Goal: Transaction & Acquisition: Subscribe to service/newsletter

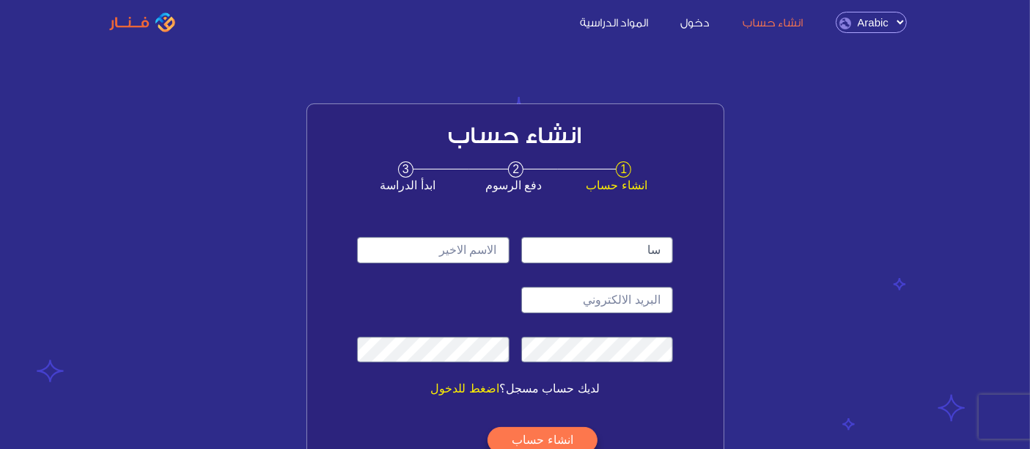
type input "س"
type input "shaima"
click at [462, 237] on input "text" at bounding box center [433, 250] width 152 height 26
type input "alsubaie"
click at [534, 289] on input "email" at bounding box center [597, 300] width 152 height 26
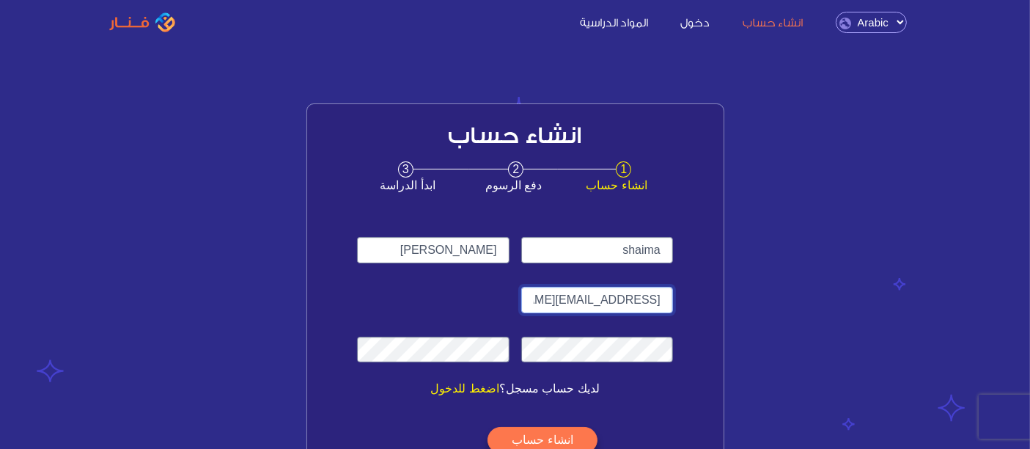
type input "shaalsubie@gmail.com"
click at [528, 438] on button "انشاء حساب" at bounding box center [541, 440] width 109 height 26
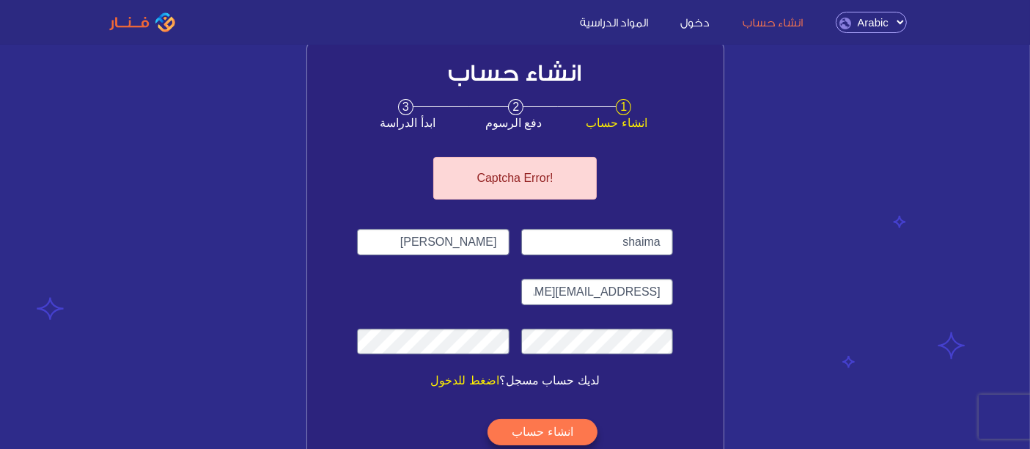
scroll to position [74, 0]
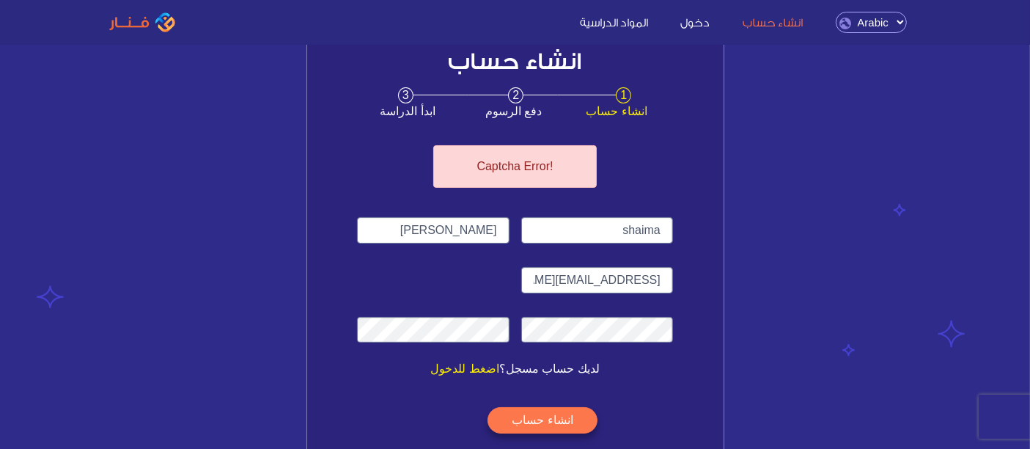
click at [541, 422] on button "انشاء حساب" at bounding box center [541, 420] width 109 height 26
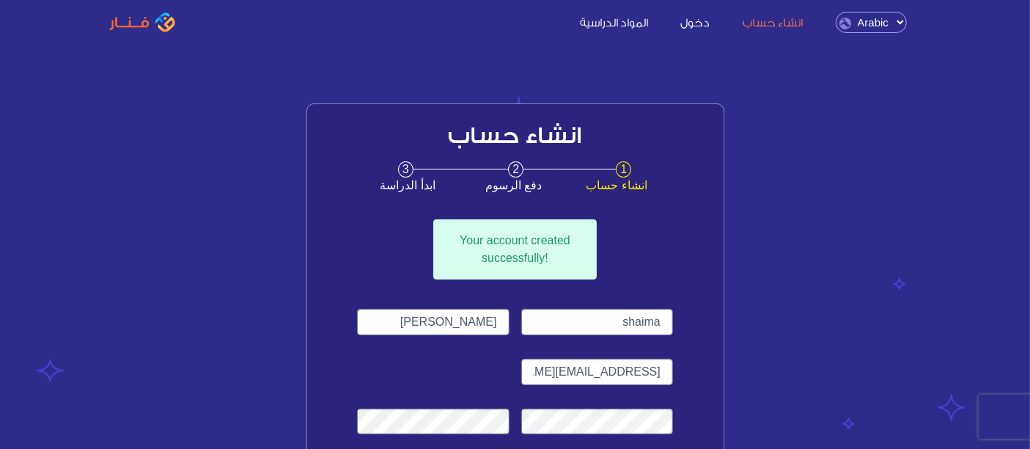
scroll to position [65, 0]
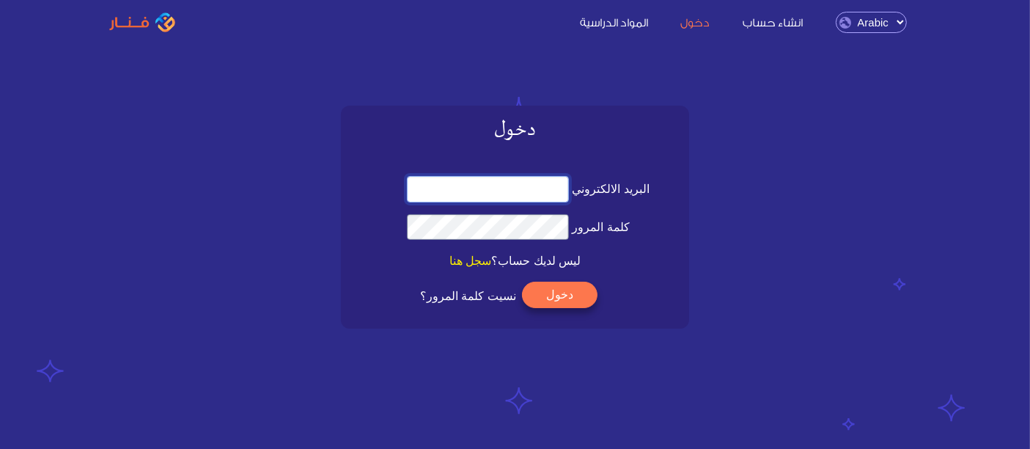
type input "shaalsubie@gmail.com"
click at [701, 214] on div "دخول البريد الالكتروني كلمة المرور سجل هنا" at bounding box center [514, 187] width 835 height 281
click at [525, 182] on input "البريد الالكتروني" at bounding box center [488, 189] width 163 height 26
type input "shaalsubie@gmail.com"
click at [546, 284] on button "دخول" at bounding box center [559, 294] width 75 height 26
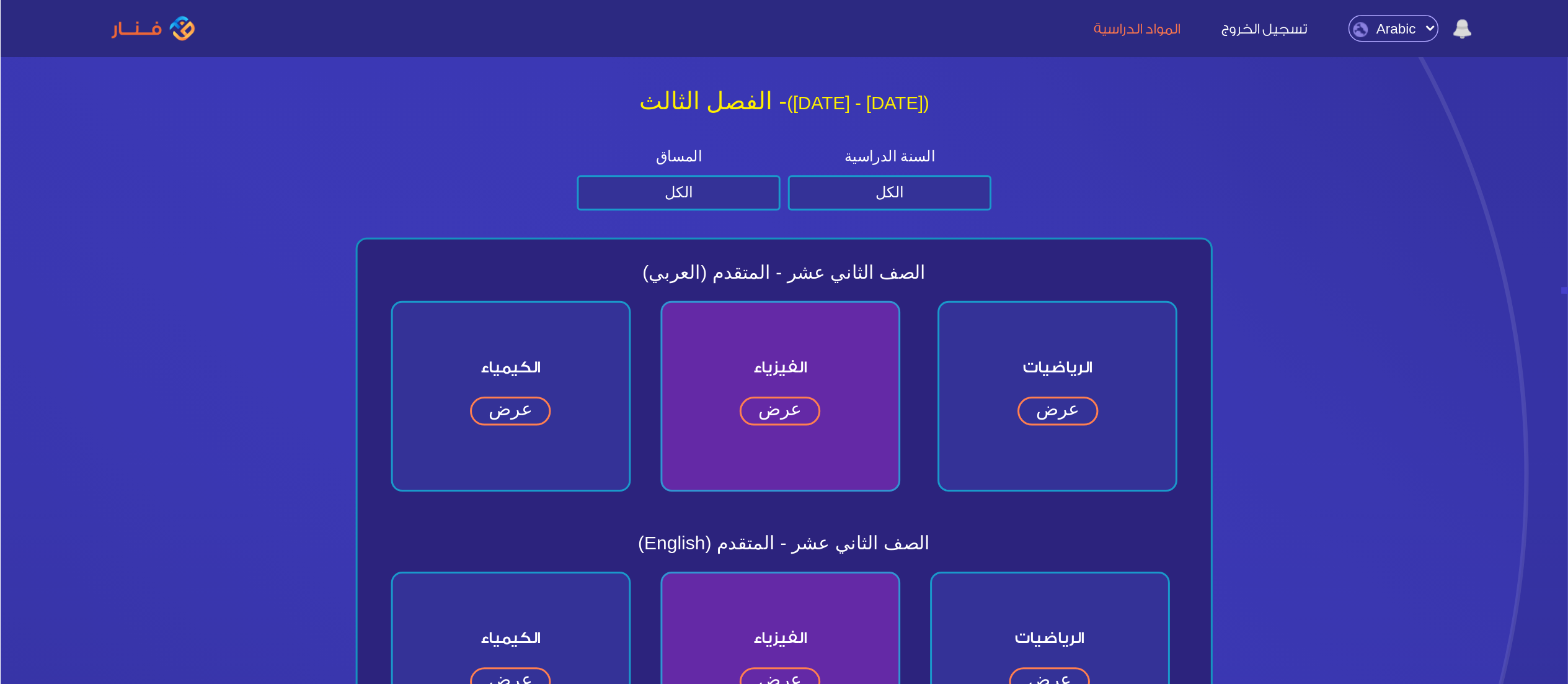
scroll to position [13, 0]
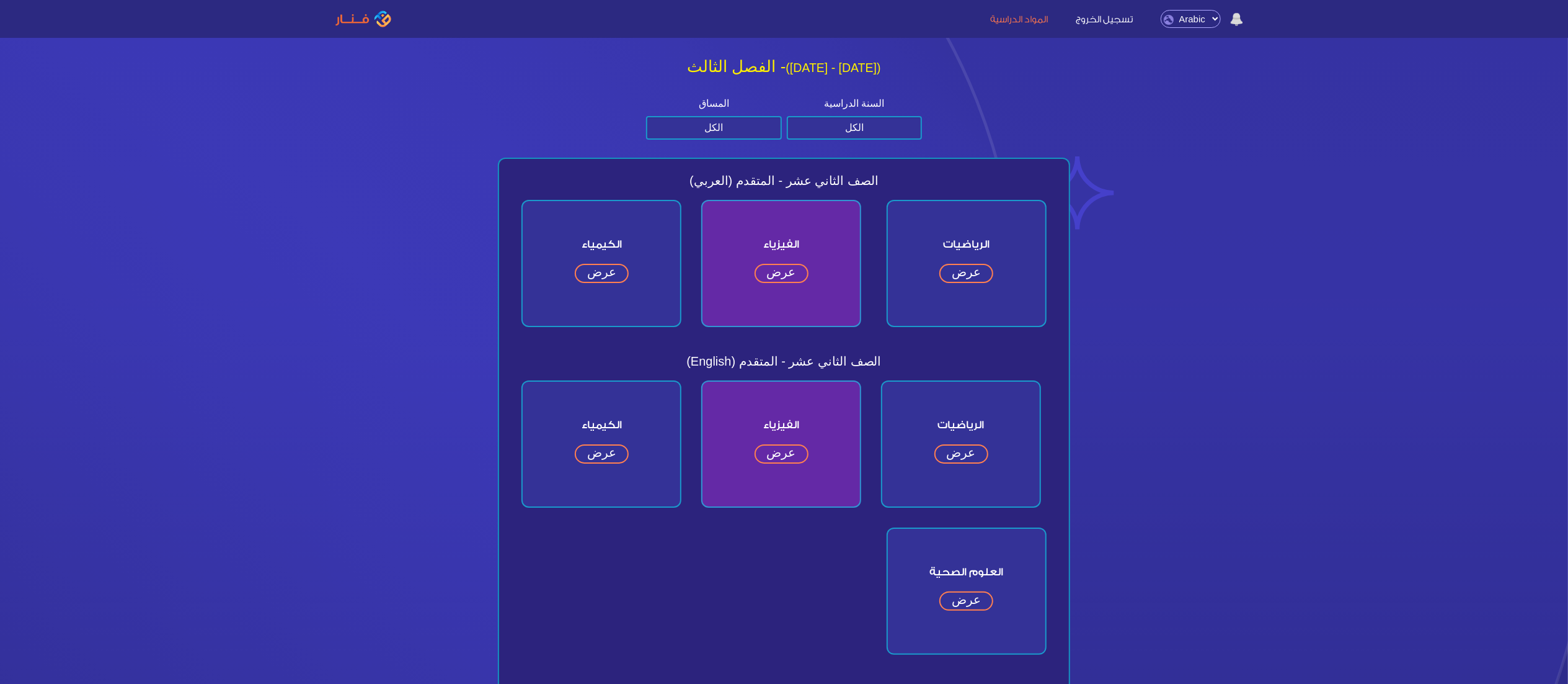
drag, startPoint x: 881, startPoint y: 3, endPoint x: 1171, endPoint y: 295, distance: 411.5
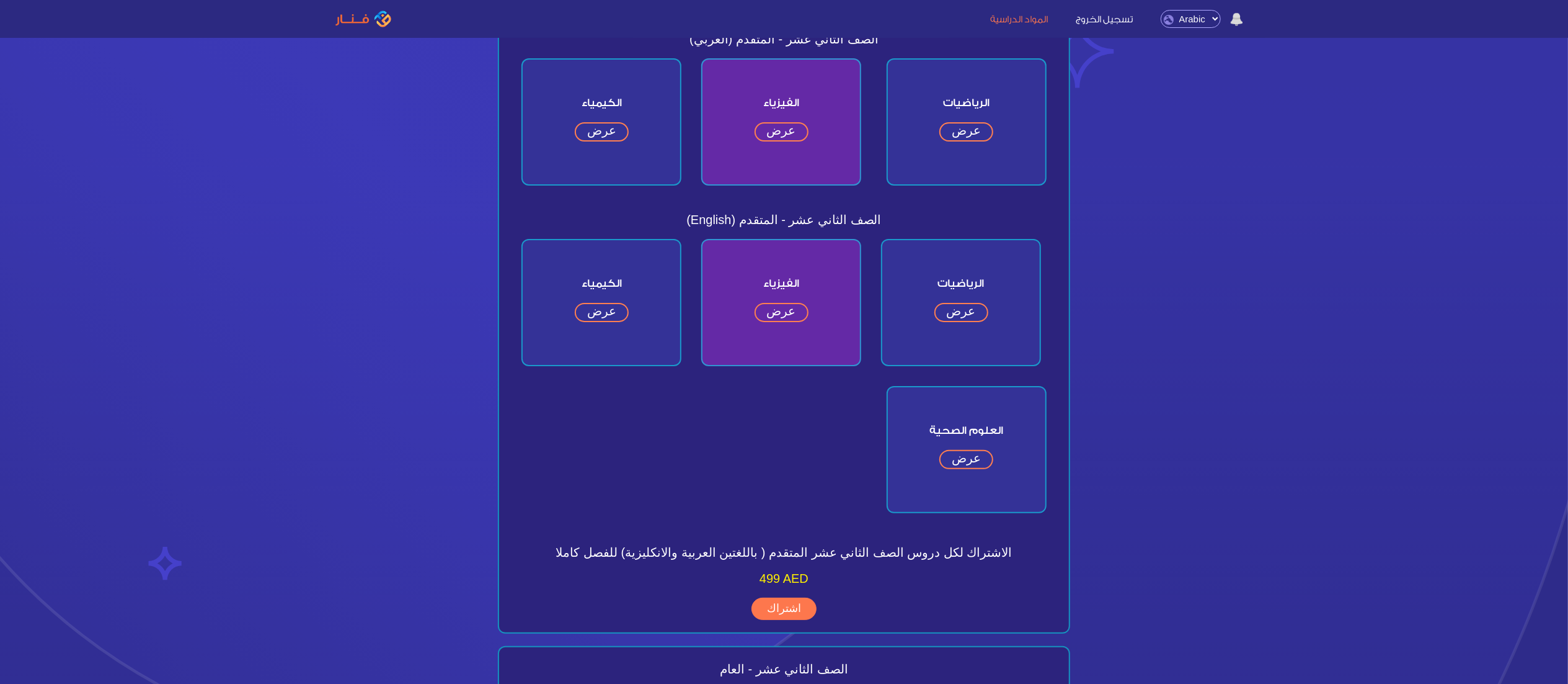
scroll to position [119, 0]
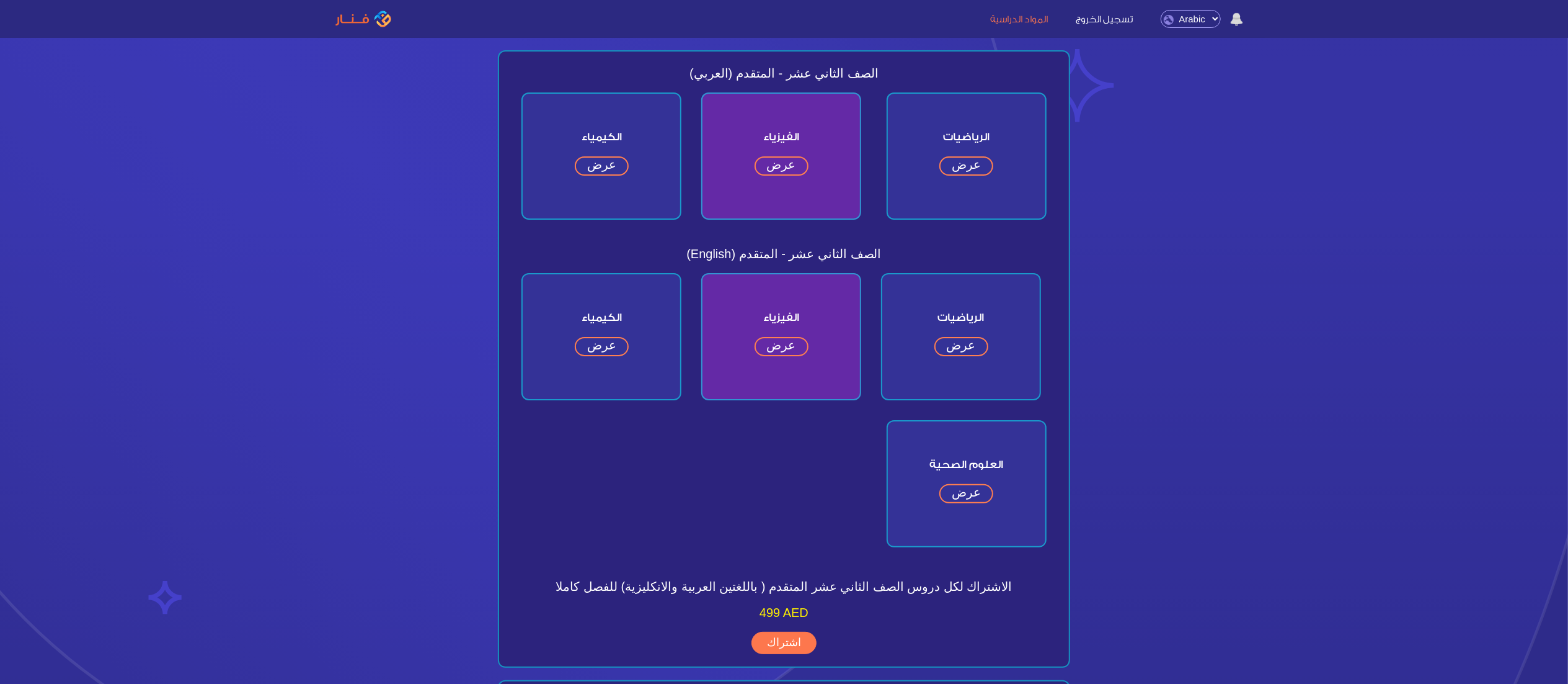
click at [871, 157] on link "عرض" at bounding box center [966, 166] width 54 height 19
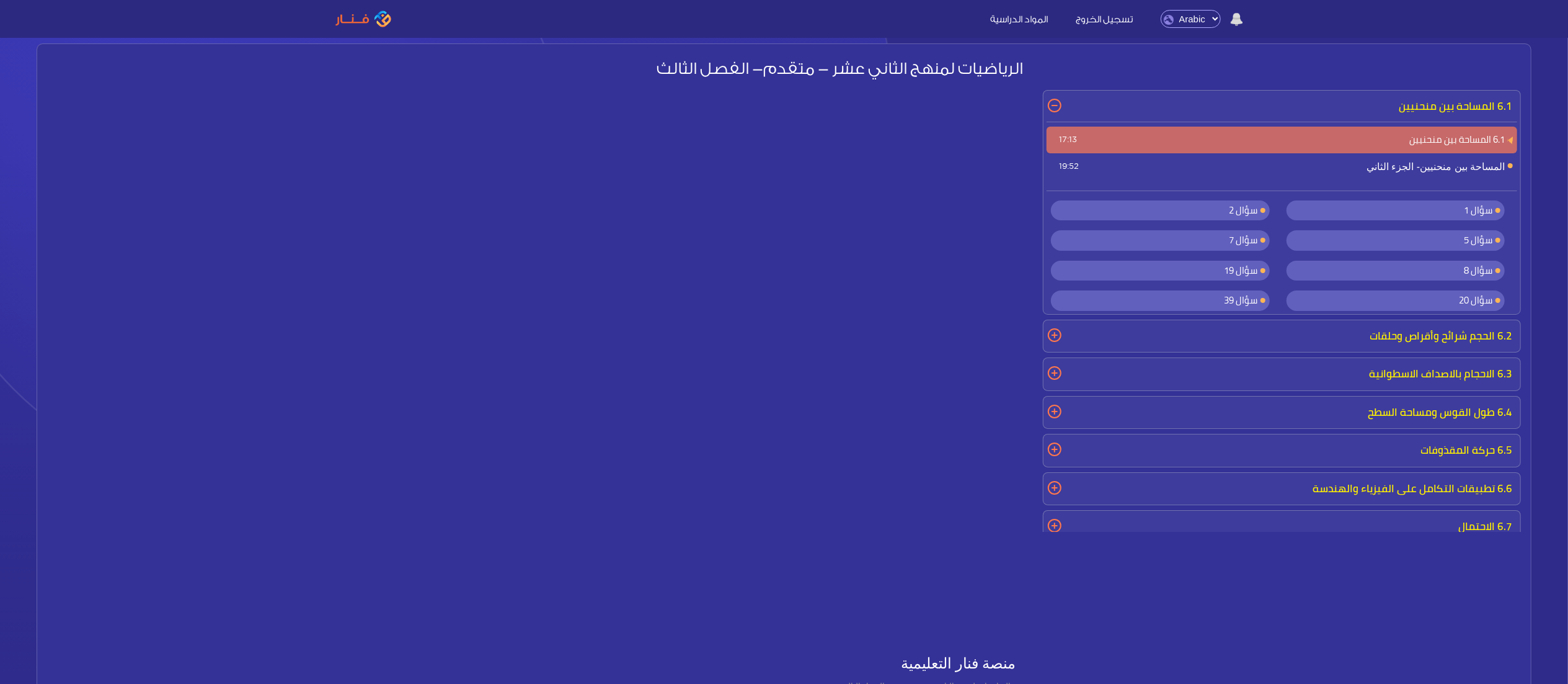
scroll to position [19, 0]
click at [1230, 210] on span "سؤال 2" at bounding box center [1244, 212] width 29 height 18
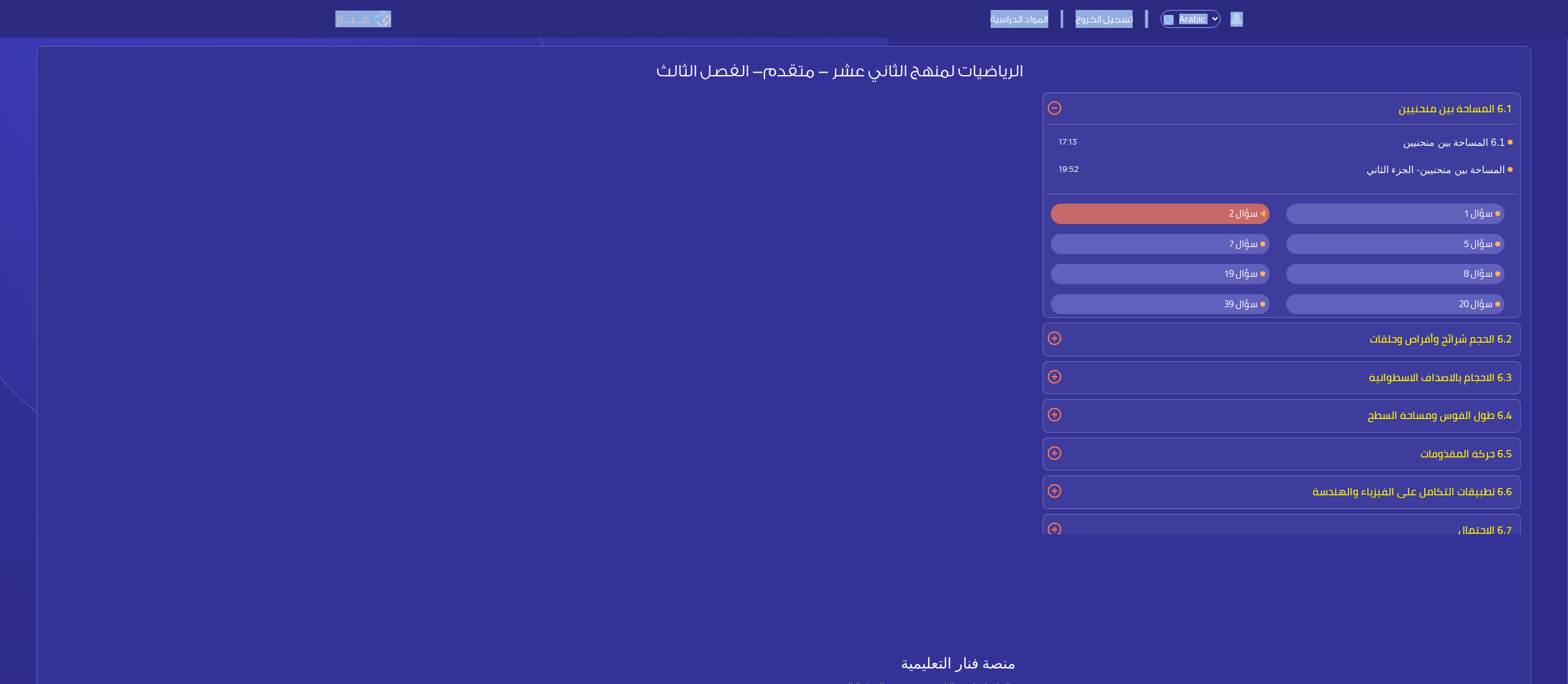
scroll to position [15, 0]
drag, startPoint x: 1568, startPoint y: 54, endPoint x: 1581, endPoint y: 179, distance: 125.7
click at [1568, 179] on html "لا توجد تنبيهات تسجيل الخروج المواد الدراسية Arabic" at bounding box center [784, 483] width 1568 height 997
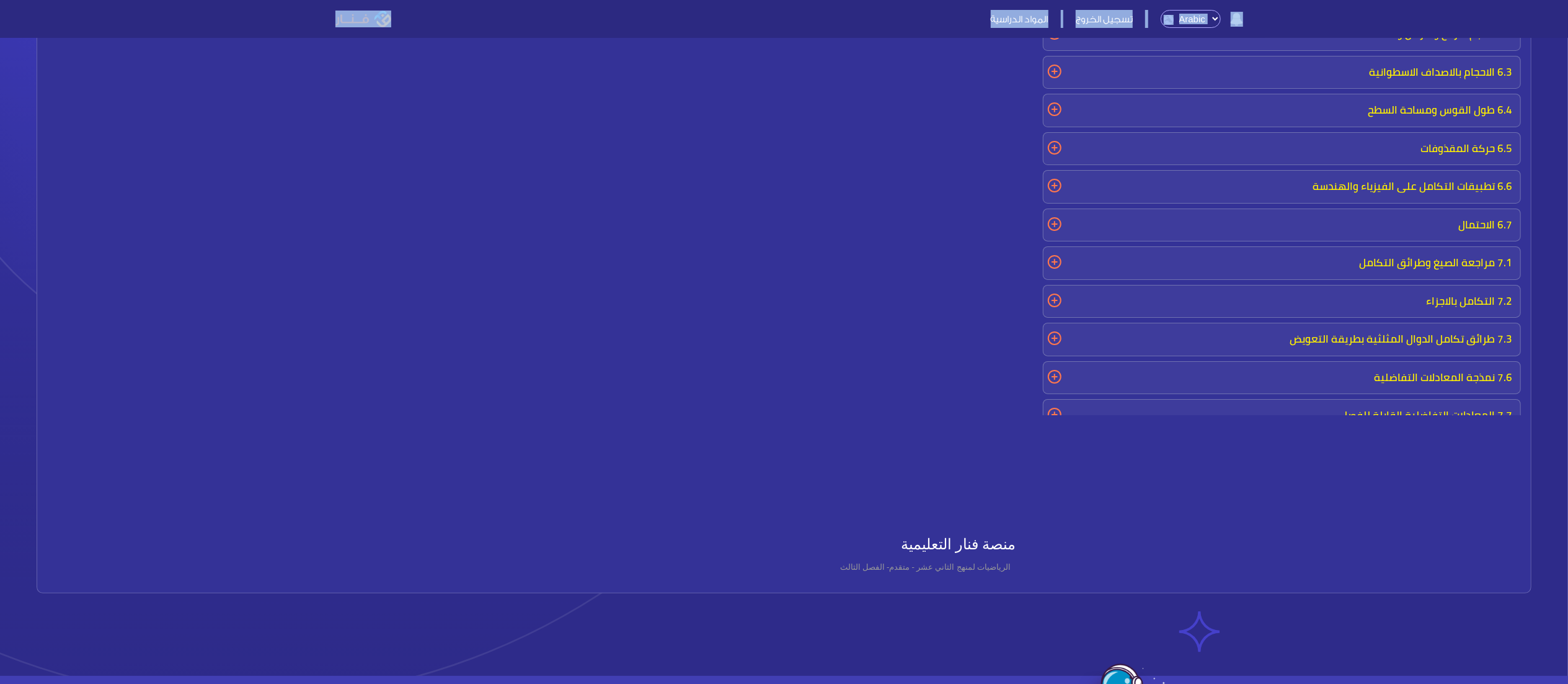
scroll to position [224, 0]
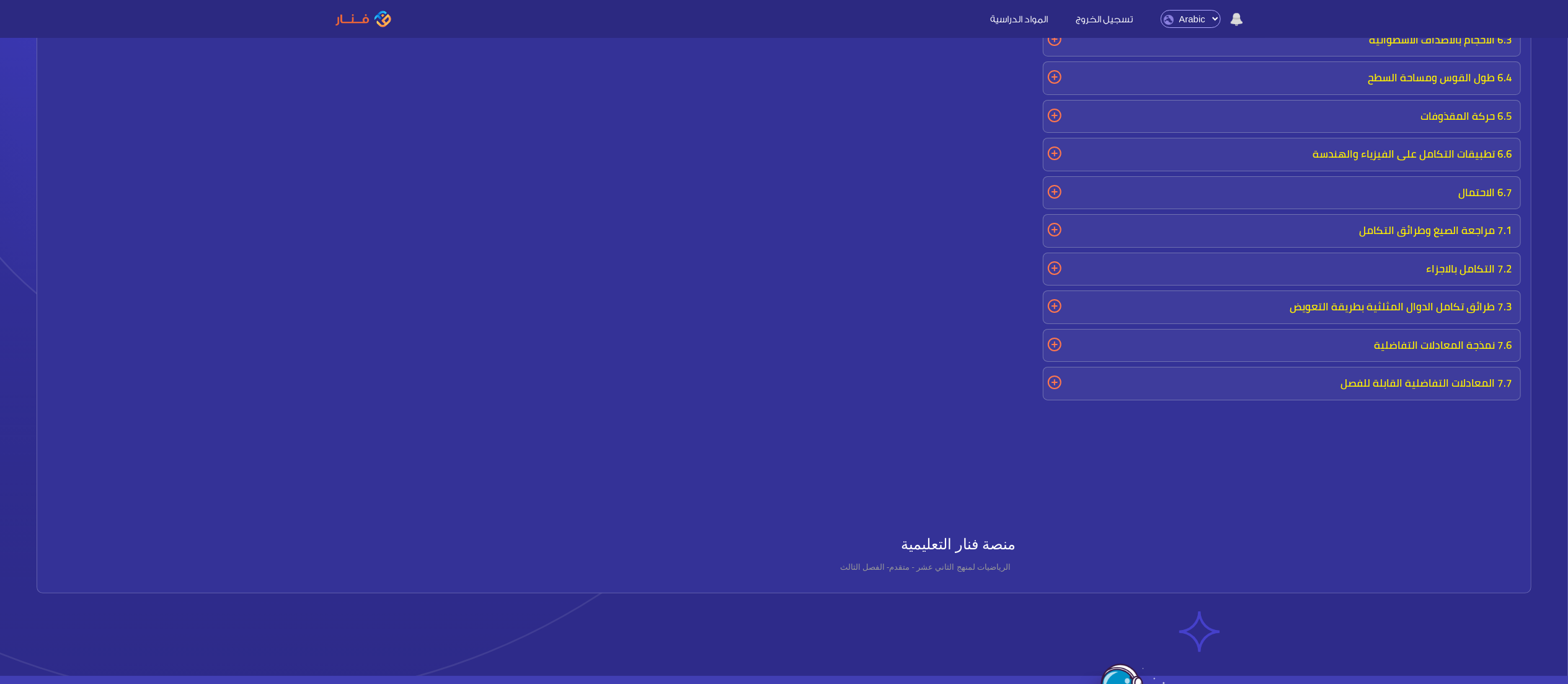
click at [1306, 312] on p "7.3 طرائق تكامل الدوال المثلثية بطريقة التعويض" at bounding box center [1282, 306] width 470 height 26
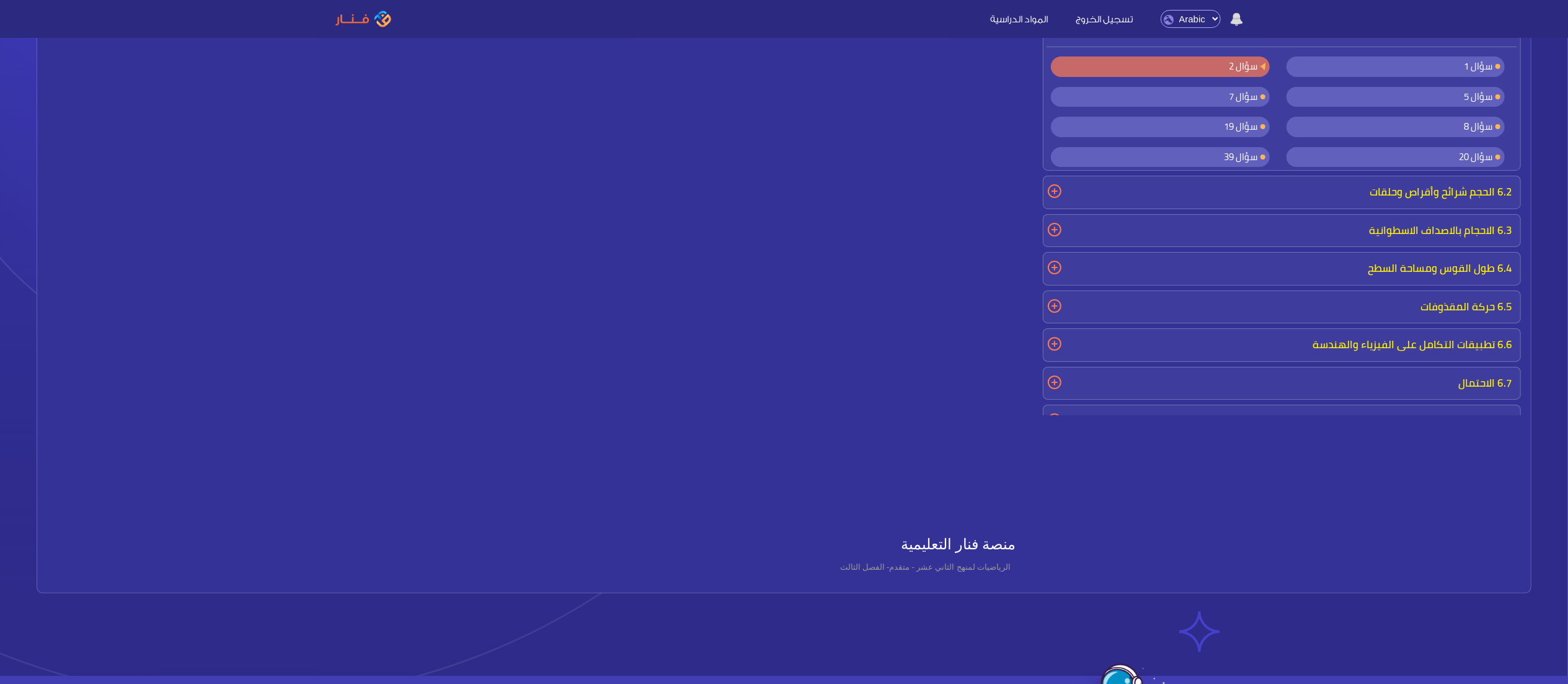
scroll to position [0, 0]
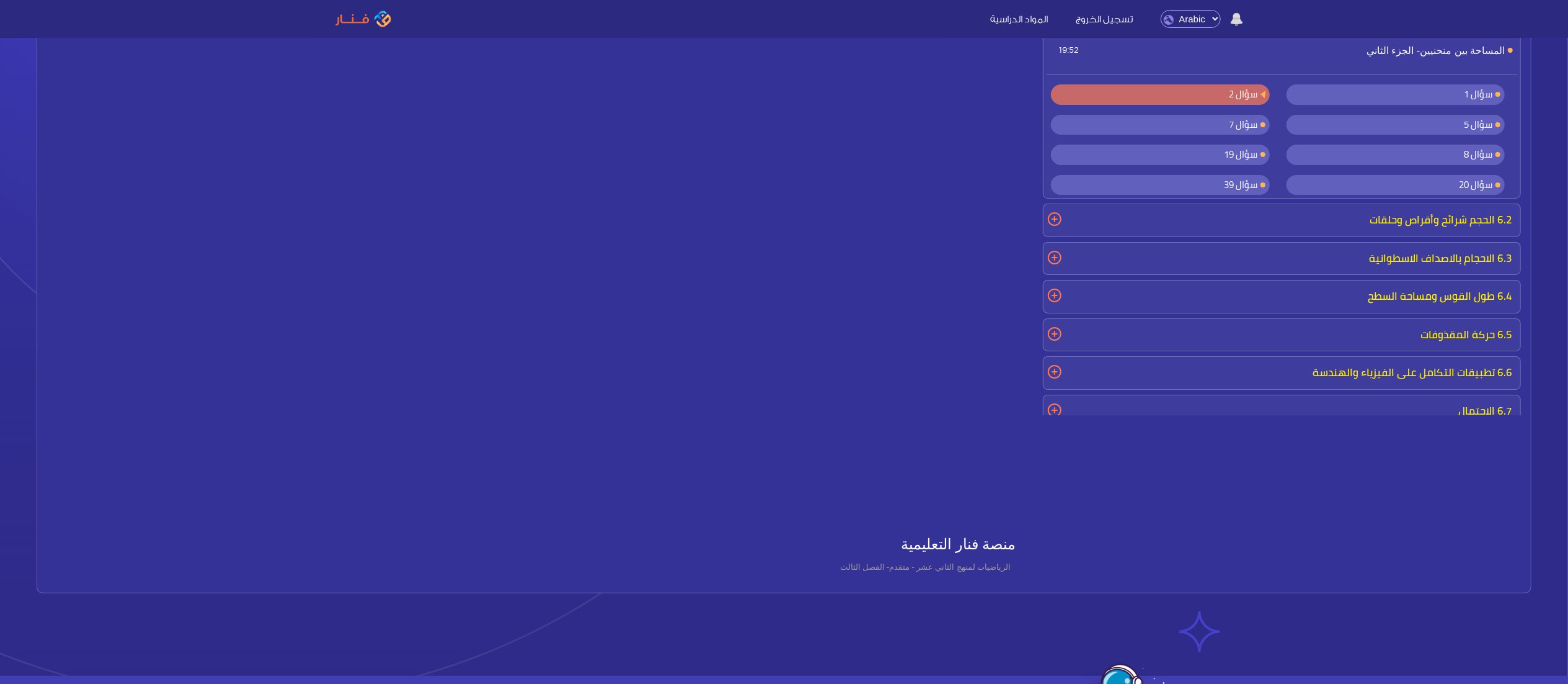
click at [1566, 96] on section "الرياضيات لمنهج الثاني عشر - متقدم- الفصل الثالث 0:0:16 منصة فنار التعليمية الر…" at bounding box center [784, 268] width 1568 height 814
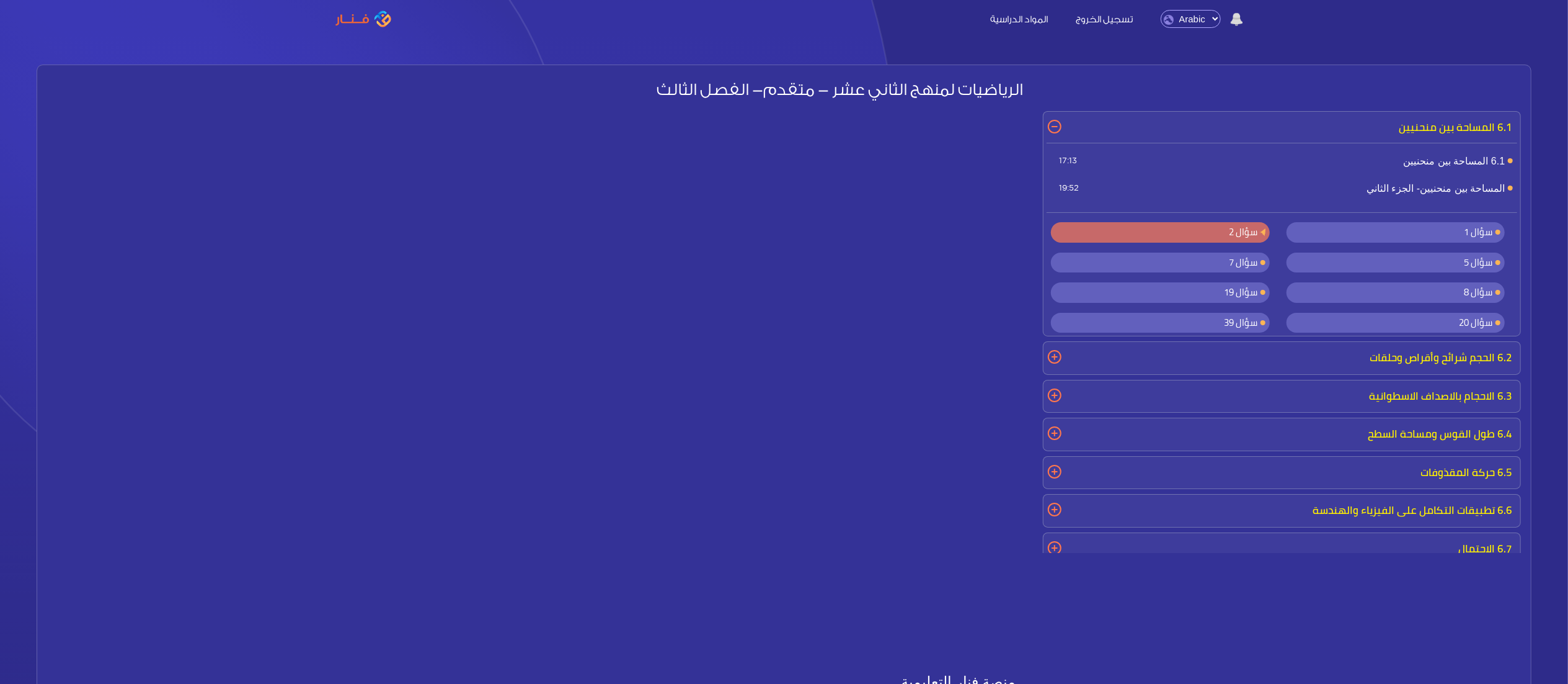
click at [1380, 466] on p "6.5 حركة المقذوفات" at bounding box center [1282, 472] width 470 height 26
click at [1191, 526] on span "حركة المقذوفات- الجزء الثاني 14:5" at bounding box center [1282, 534] width 470 height 27
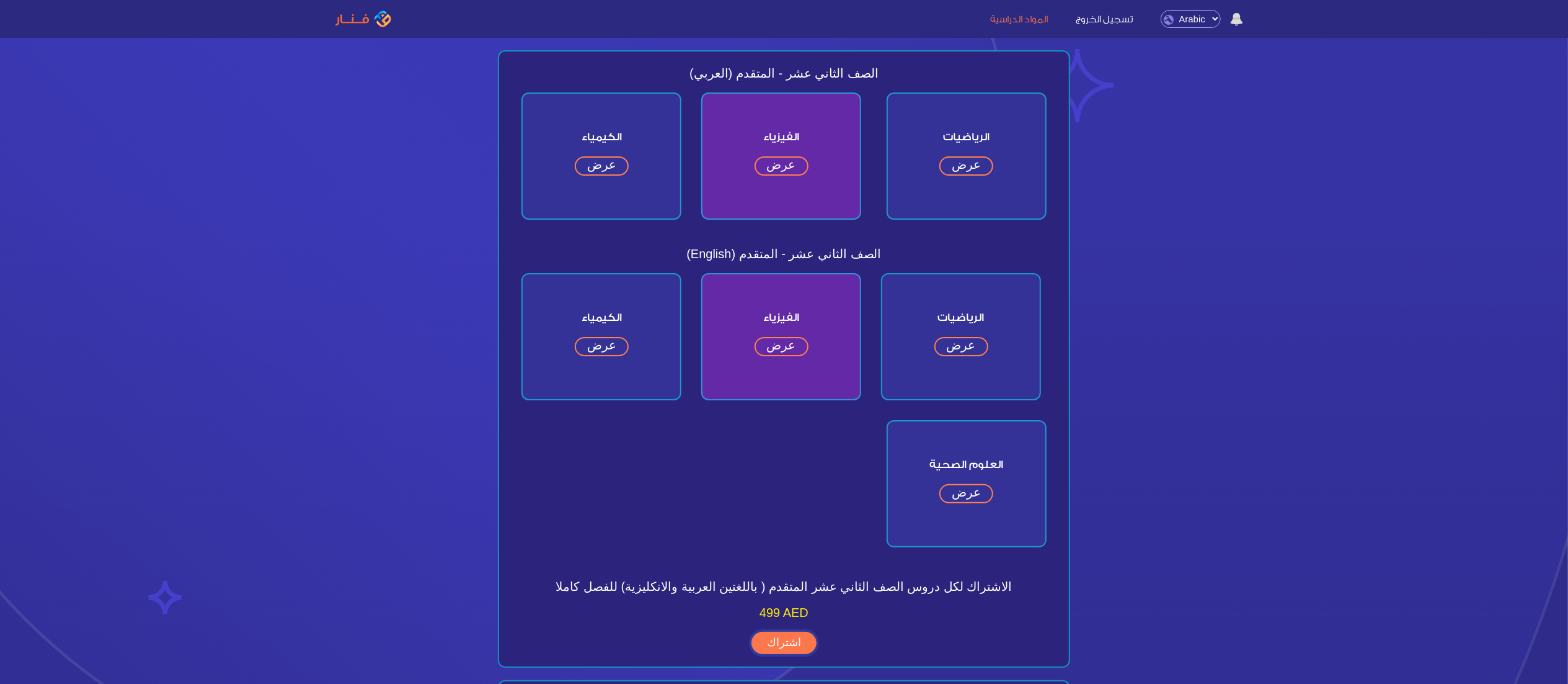
click at [775, 642] on link "اشتراك" at bounding box center [784, 643] width 65 height 22
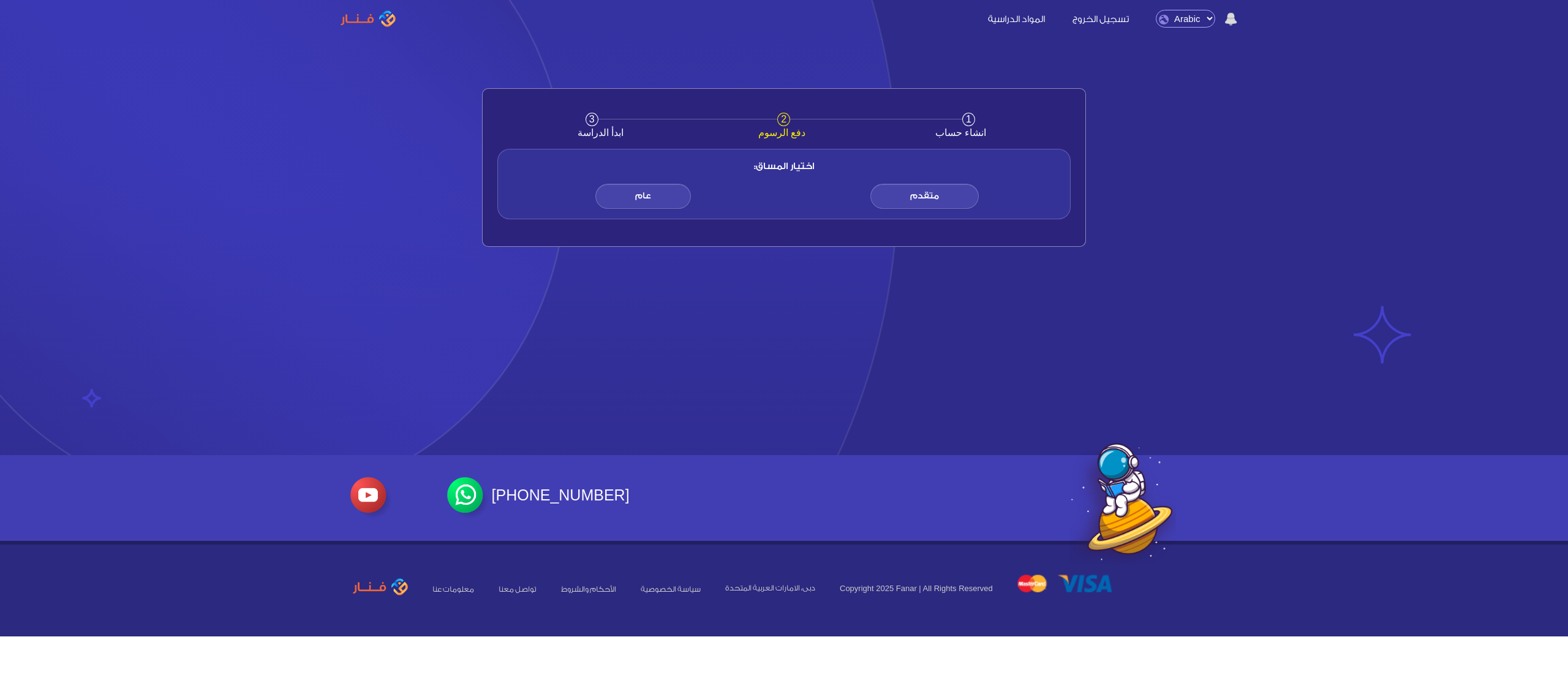
click at [913, 194] on span "متقدم" at bounding box center [924, 196] width 109 height 25
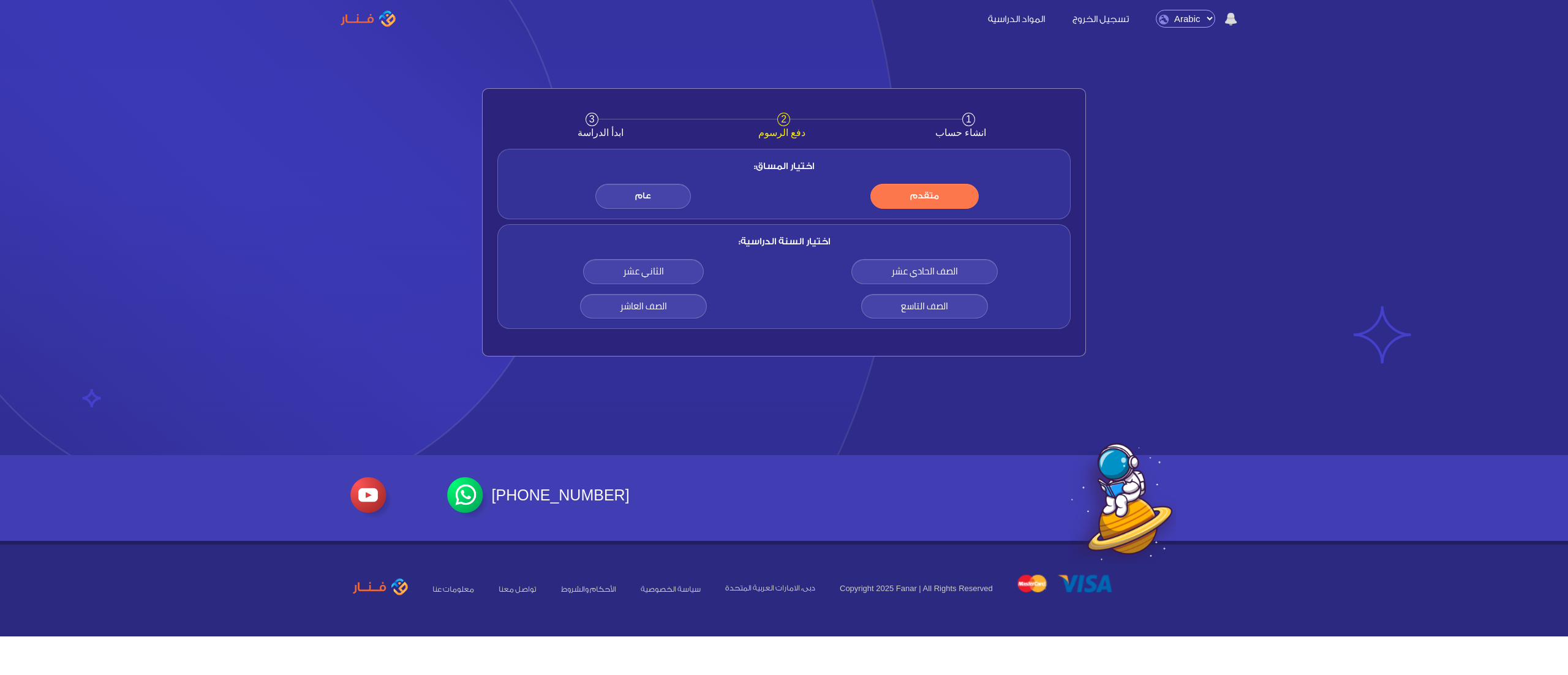
click at [667, 302] on span "الصف العاشر" at bounding box center [644, 307] width 127 height 25
